Goal: Task Accomplishment & Management: Use online tool/utility

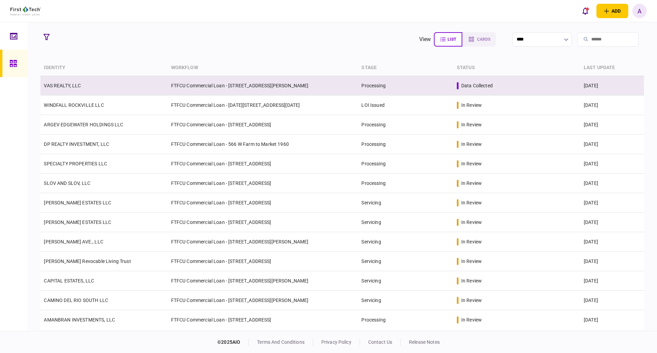
click at [66, 85] on link "VAS REALTY, LLC" at bounding box center [62, 85] width 37 height 5
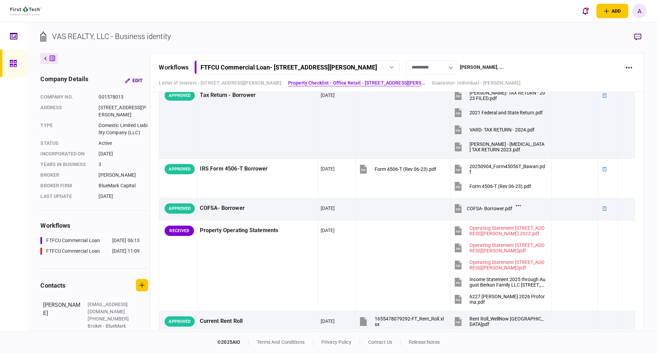
scroll to position [445, 0]
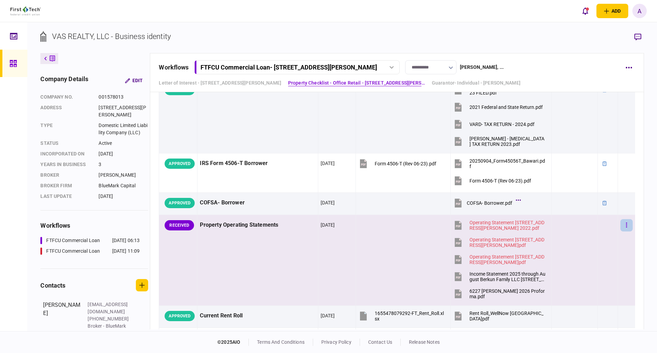
click at [626, 224] on icon "button" at bounding box center [626, 225] width 1 height 7
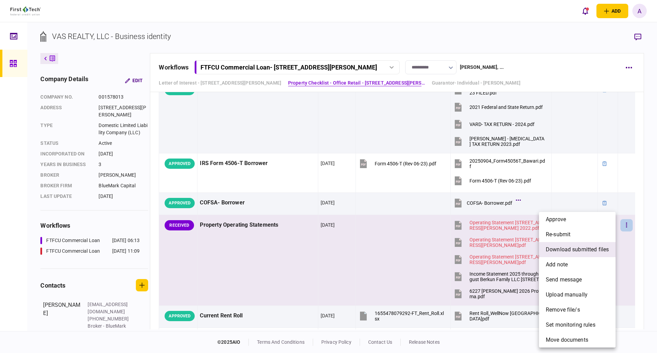
click at [568, 251] on span "download submitted files" at bounding box center [577, 249] width 63 height 8
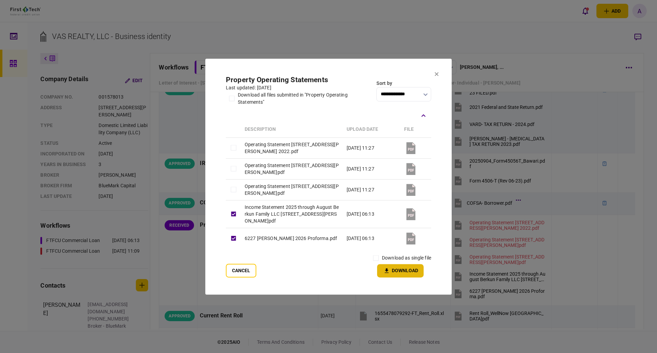
click at [402, 270] on button "Download" at bounding box center [400, 270] width 47 height 13
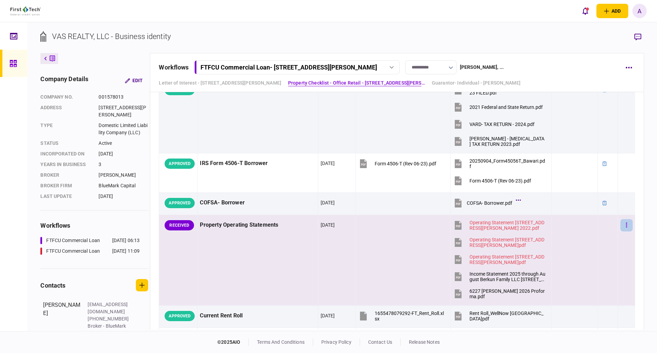
click at [626, 224] on icon "button" at bounding box center [626, 225] width 1 height 7
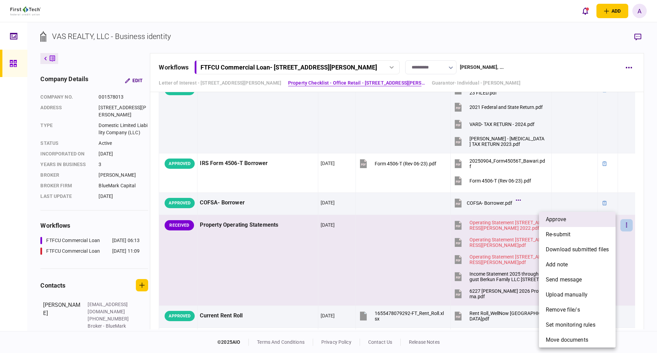
click at [575, 218] on li "approve" at bounding box center [577, 219] width 77 height 15
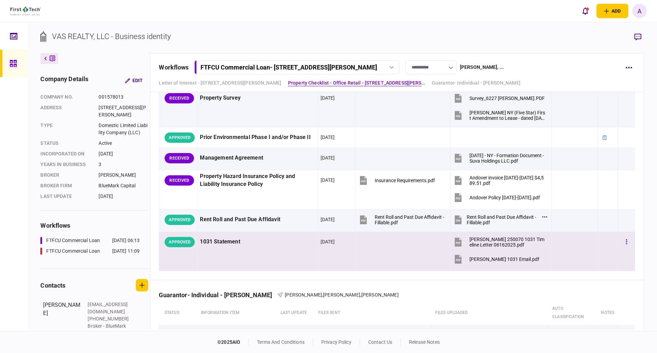
scroll to position [685, 0]
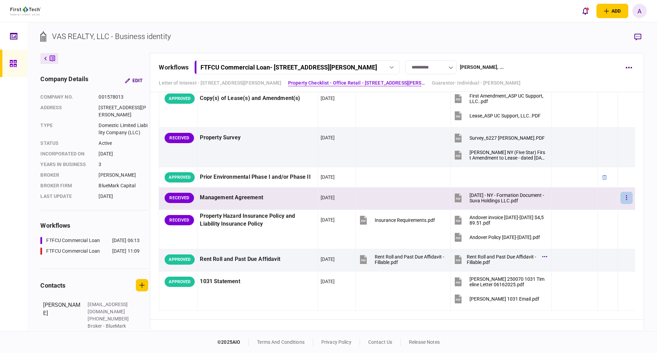
click at [626, 200] on icon "button" at bounding box center [626, 197] width 1 height 7
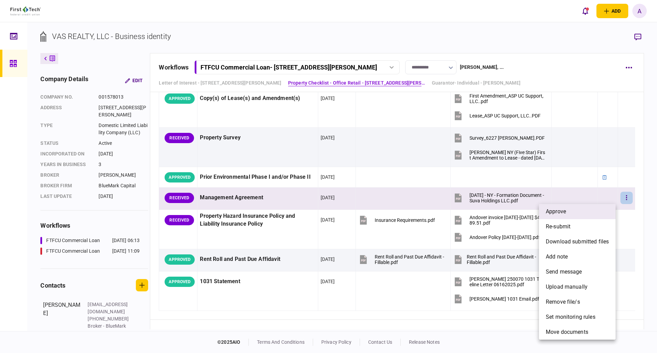
click at [563, 213] on span "approve" at bounding box center [556, 211] width 20 height 8
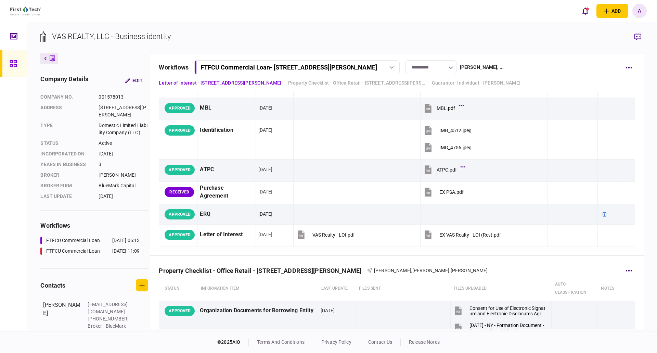
scroll to position [171, 0]
